Goal: Book appointment/travel/reservation

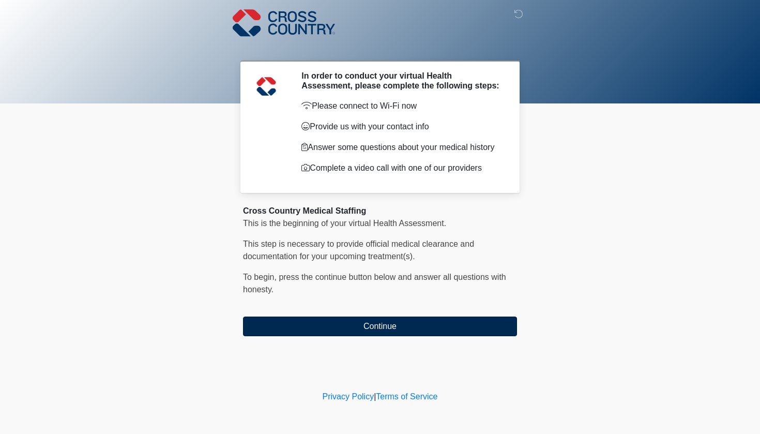
click at [342, 335] on button "Continue" at bounding box center [380, 326] width 274 height 20
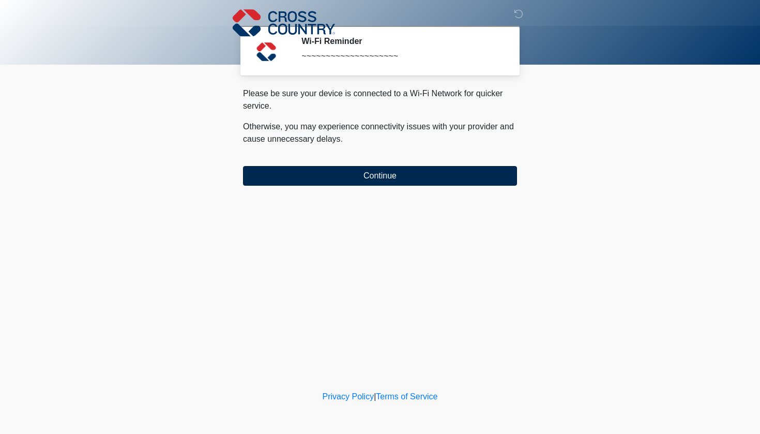
click at [391, 182] on button "Continue" at bounding box center [380, 176] width 274 height 20
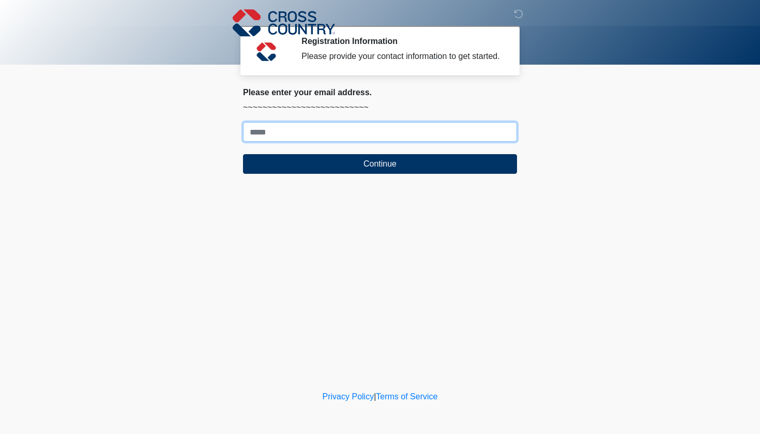
click at [397, 142] on input "Where should we email your response?" at bounding box center [380, 132] width 274 height 20
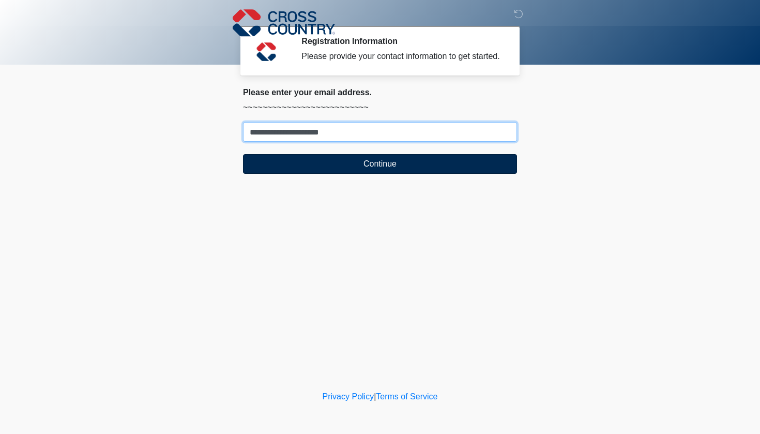
type input "**********"
click at [331, 174] on button "Continue" at bounding box center [380, 164] width 274 height 20
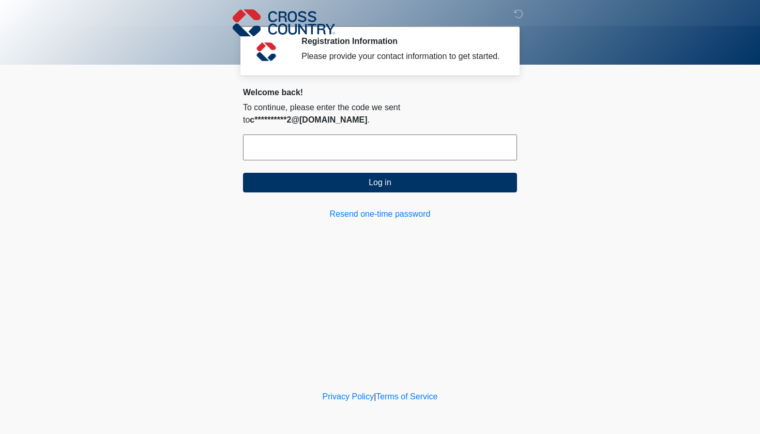
click at [348, 137] on input "text" at bounding box center [380, 147] width 274 height 26
type input "******"
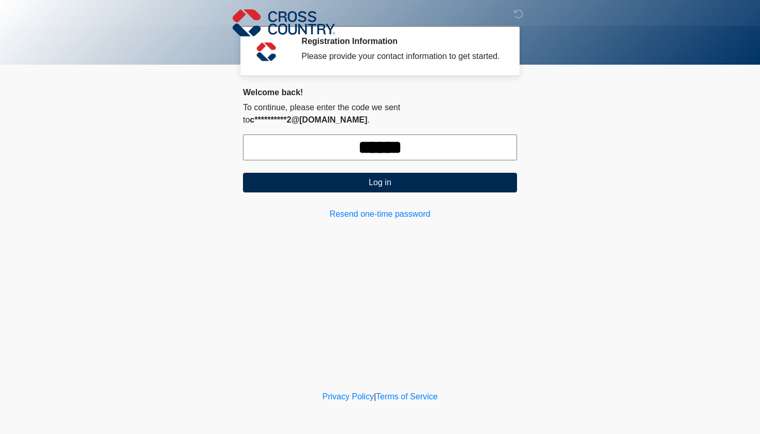
click at [368, 184] on button "Log in" at bounding box center [380, 183] width 274 height 20
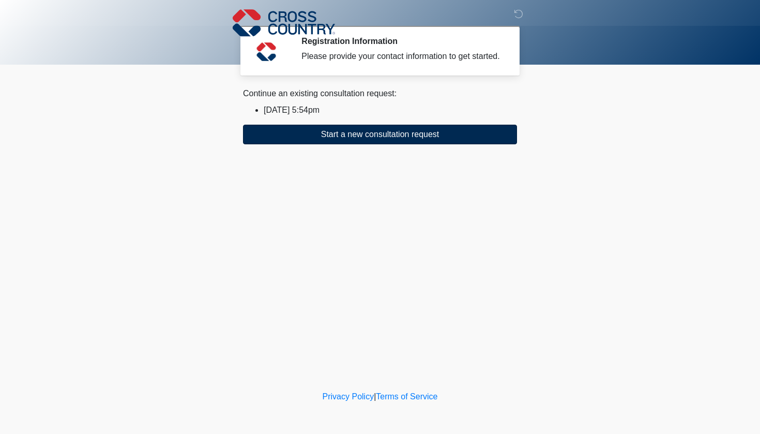
click at [386, 144] on button "Start a new consultation request" at bounding box center [380, 135] width 274 height 20
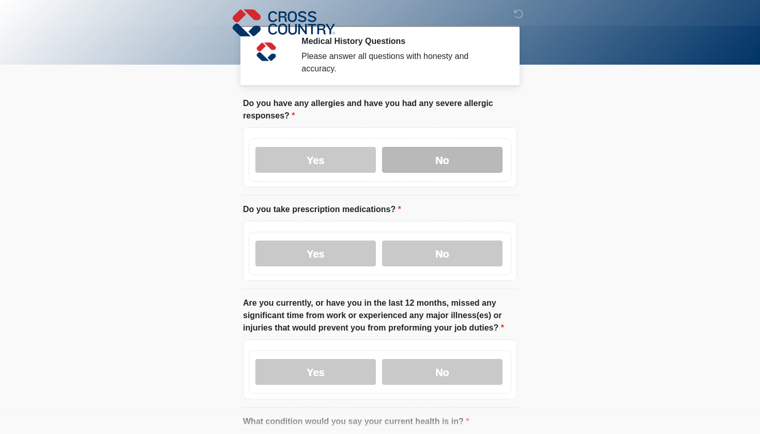
click at [424, 158] on label "No" at bounding box center [442, 160] width 120 height 26
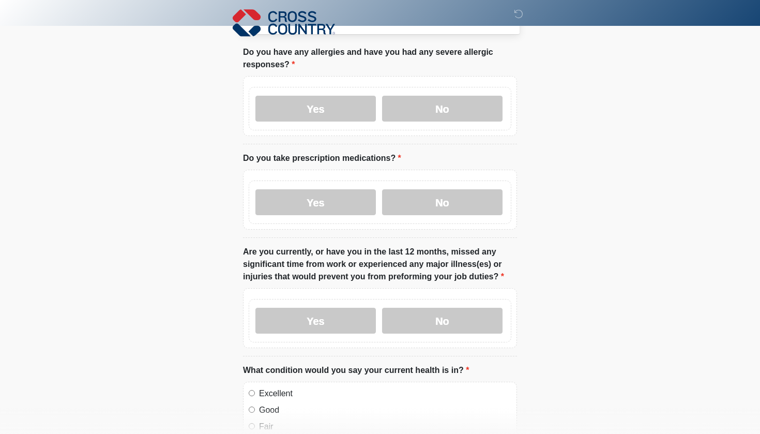
scroll to position [55, 0]
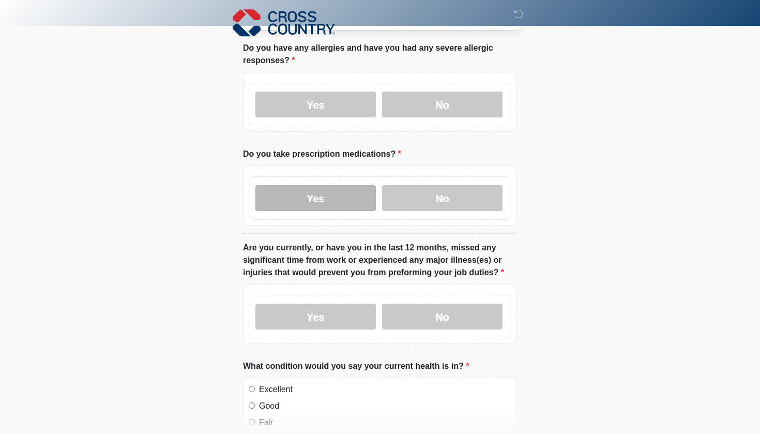
click at [351, 201] on label "Yes" at bounding box center [315, 198] width 120 height 26
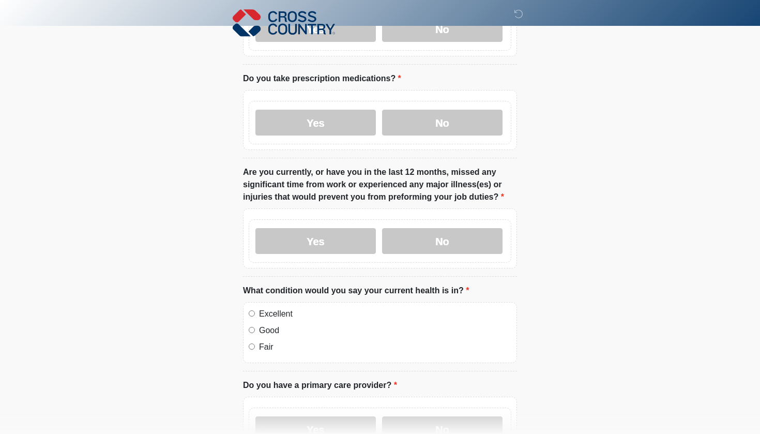
scroll to position [131, 0]
click at [422, 237] on label "No" at bounding box center [442, 240] width 120 height 26
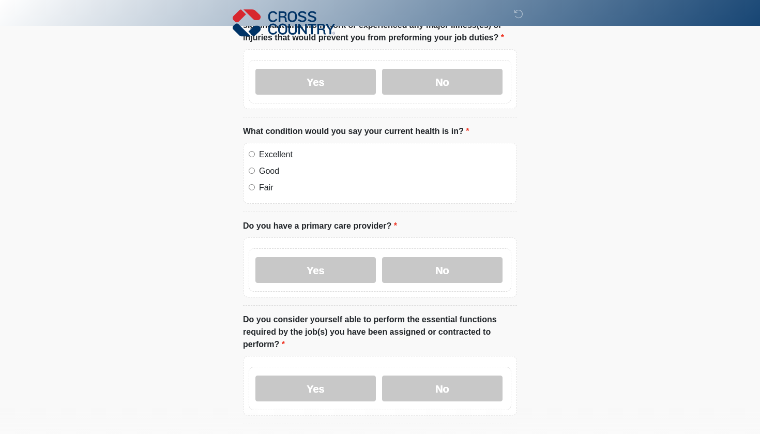
scroll to position [296, 0]
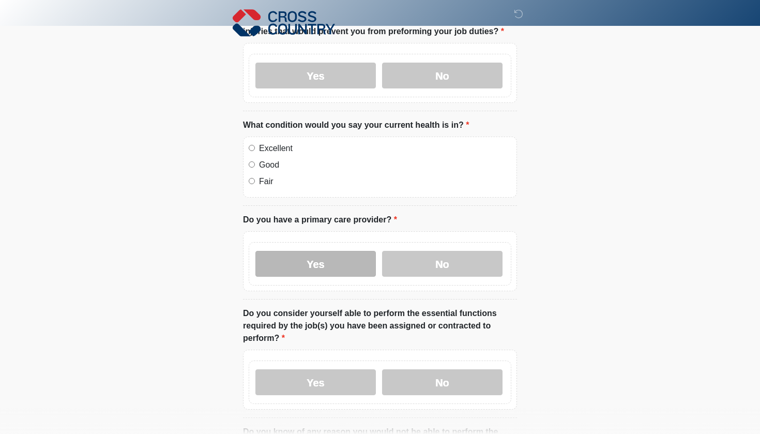
click at [347, 265] on label "Yes" at bounding box center [315, 264] width 120 height 26
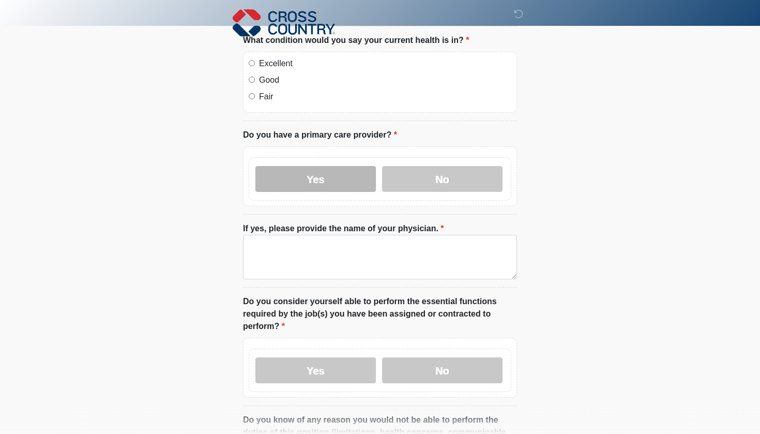
scroll to position [386, 0]
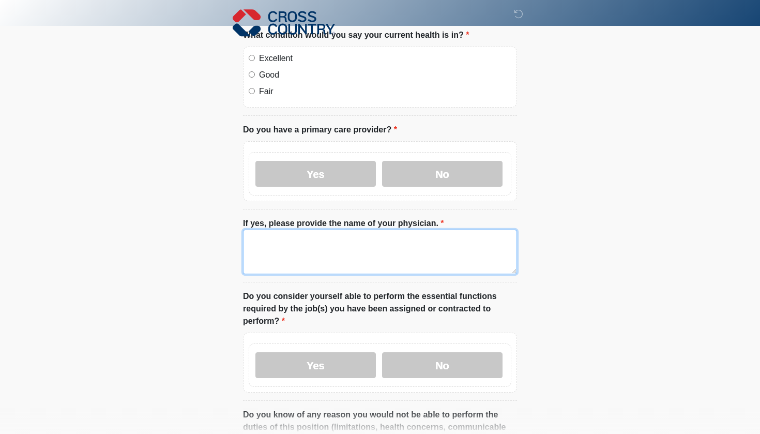
click at [345, 258] on textarea "If yes, please provide the name of your physician." at bounding box center [380, 251] width 274 height 44
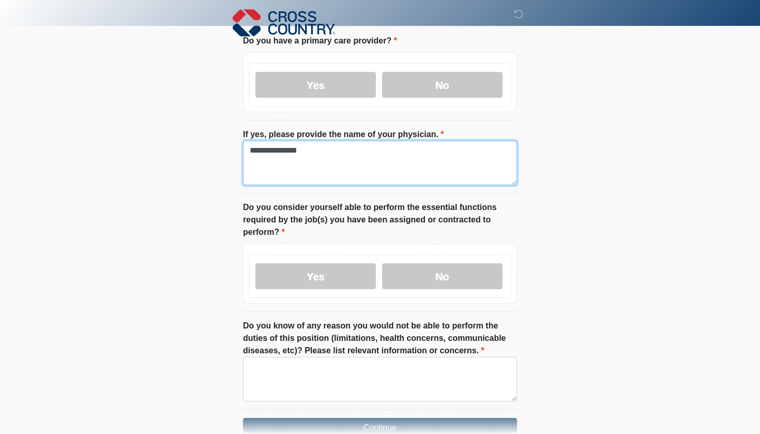
scroll to position [477, 0]
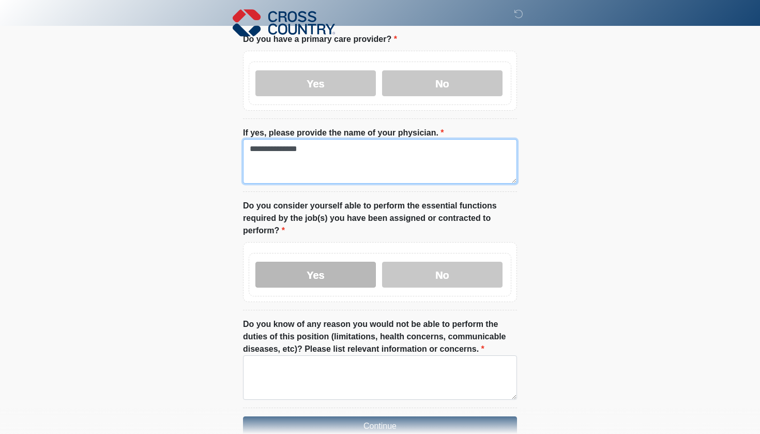
type textarea "**********"
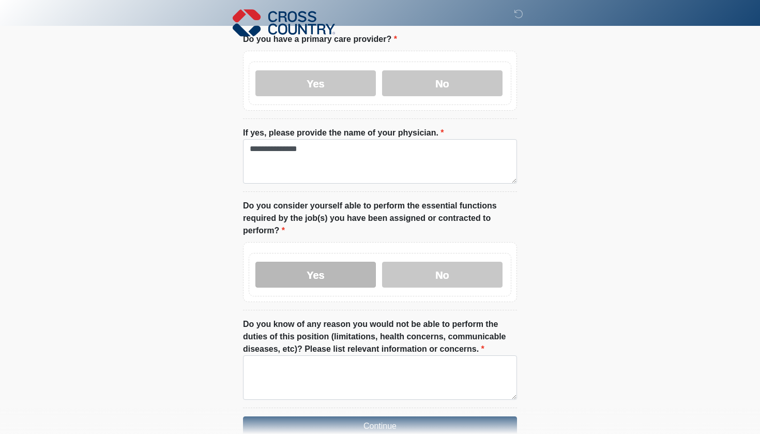
click at [337, 279] on label "Yes" at bounding box center [315, 275] width 120 height 26
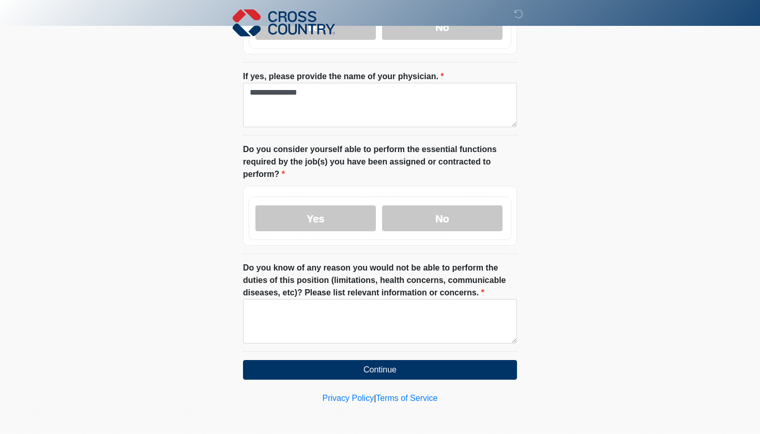
scroll to position [532, 0]
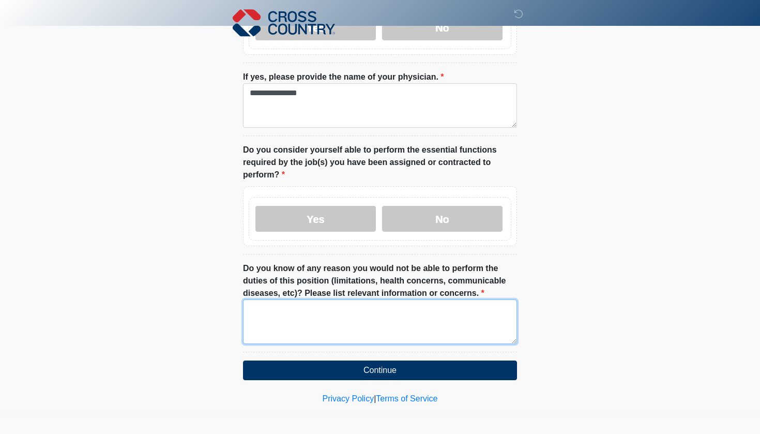
click at [350, 322] on textarea "Do you know of any reason you would not be able to perform the duties of this p…" at bounding box center [380, 321] width 274 height 44
type textarea "**"
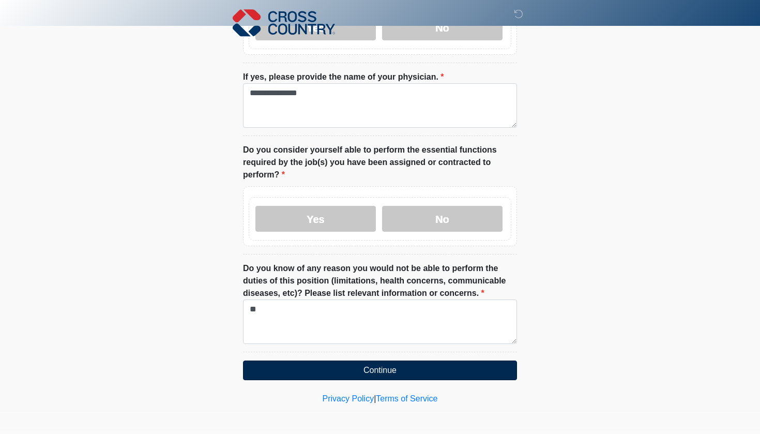
click at [332, 369] on button "Continue" at bounding box center [380, 370] width 274 height 20
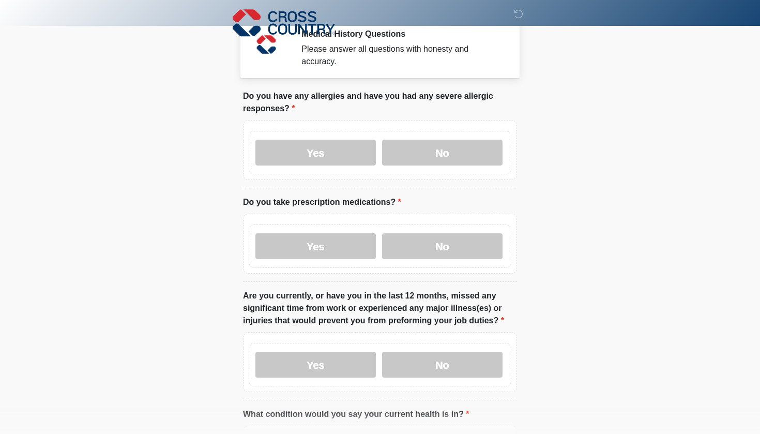
scroll to position [0, 0]
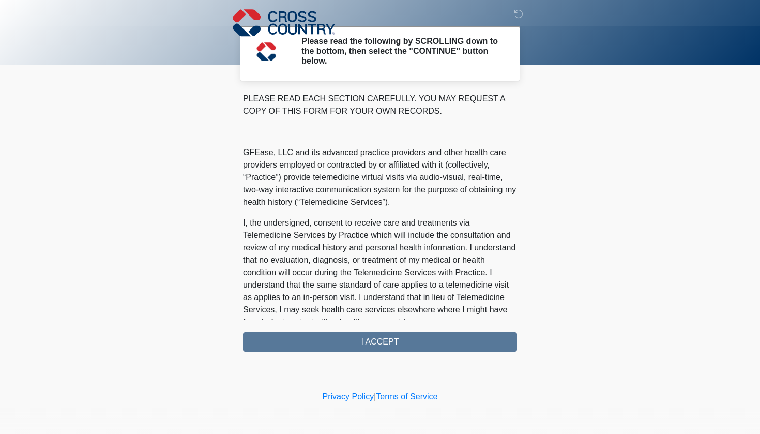
click at [390, 342] on div "PLEASE READ EACH SECTION CAREFULLY. YOU MAY REQUEST A COPY OF THIS FORM FOR YOU…" at bounding box center [380, 222] width 274 height 259
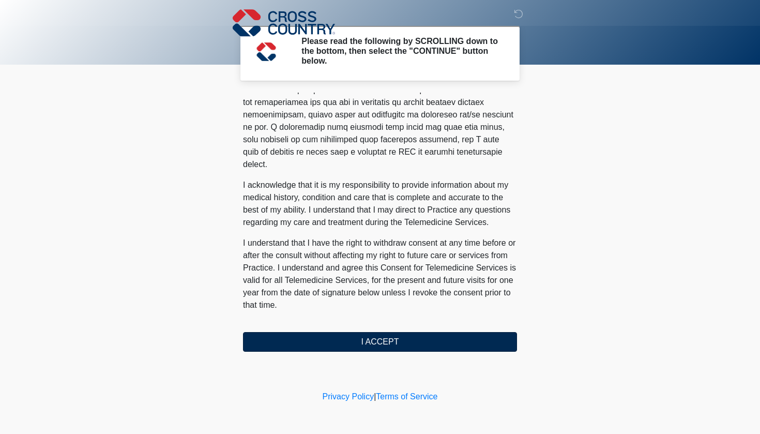
click at [365, 348] on button "I ACCEPT" at bounding box center [380, 342] width 274 height 20
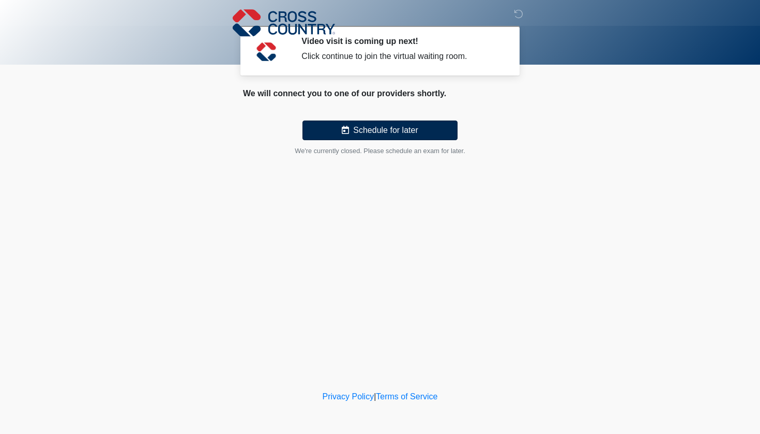
click at [422, 135] on button "Schedule for later" at bounding box center [379, 130] width 155 height 20
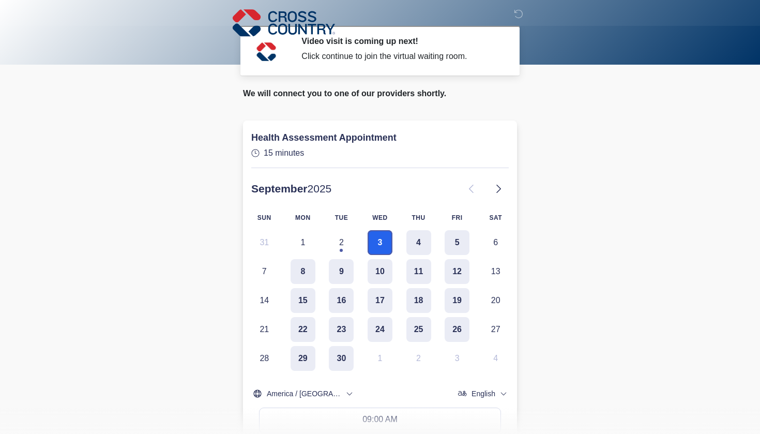
click at [378, 240] on button "3" at bounding box center [380, 242] width 25 height 25
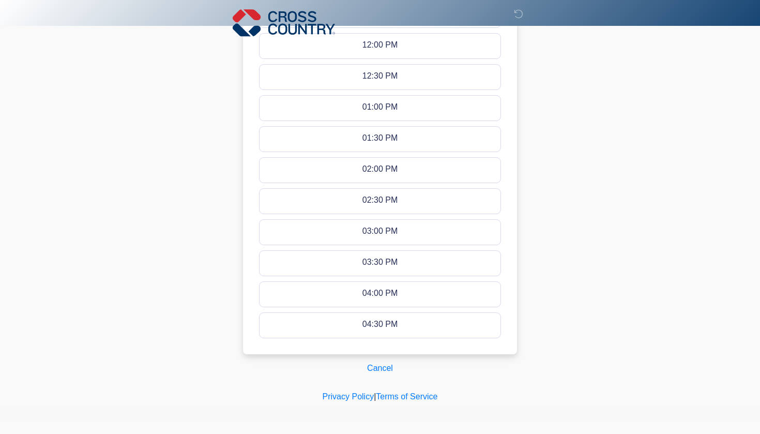
scroll to position [559, 0]
click at [391, 260] on div "03:30 PM - 03:45 PM" at bounding box center [380, 264] width 78 height 11
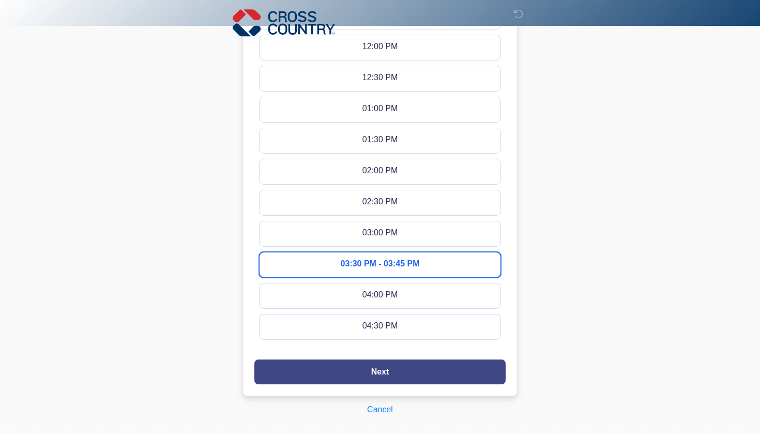
click at [369, 380] on button "Next" at bounding box center [379, 371] width 251 height 25
